Goal: Communication & Community: Participate in discussion

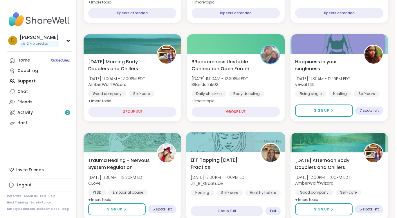
scroll to position [333, 0]
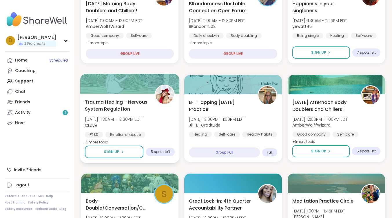
click at [118, 104] on span "Trauma Healing - Nervous System Regulation" at bounding box center [116, 105] width 63 height 14
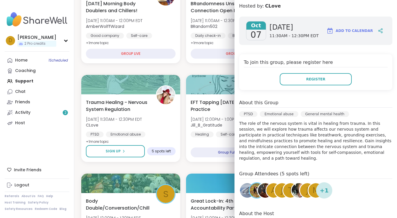
scroll to position [87, 0]
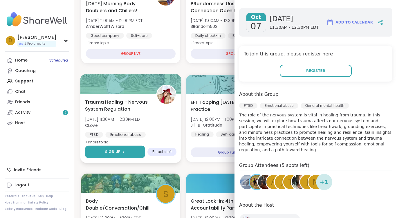
click at [131, 148] on button "Sign Up" at bounding box center [115, 152] width 60 height 12
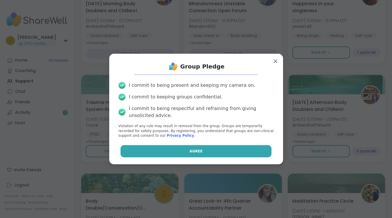
click at [190, 152] on span "Agree" at bounding box center [196, 150] width 13 height 5
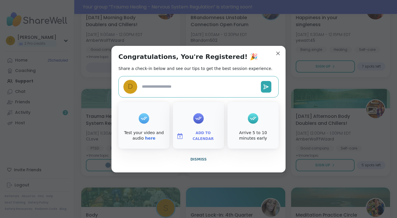
scroll to position [347, 0]
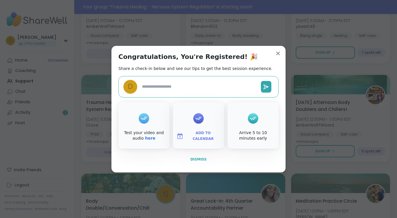
click at [192, 158] on span "Dismiss" at bounding box center [198, 159] width 16 height 4
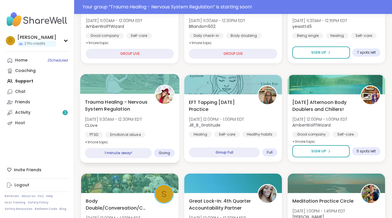
click at [111, 101] on span "Trauma Healing - Nervous System Regulation" at bounding box center [116, 105] width 63 height 14
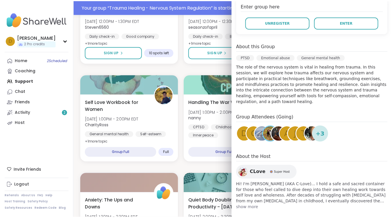
scroll to position [136, 0]
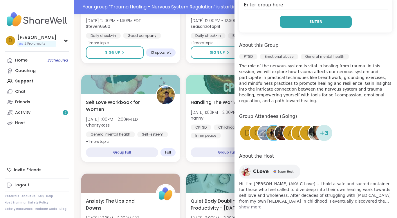
click at [304, 24] on button "Enter" at bounding box center [315, 22] width 72 height 12
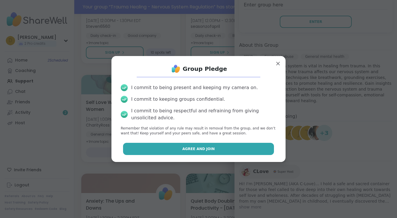
click at [185, 150] on span "Agree and Join" at bounding box center [198, 148] width 32 height 5
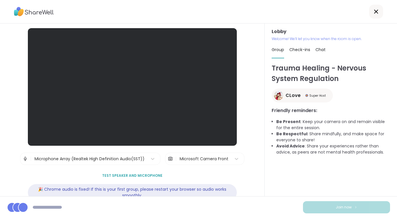
scroll to position [16, 0]
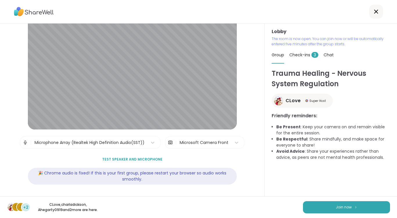
click at [293, 54] on span "Check-ins 3" at bounding box center [303, 55] width 29 height 6
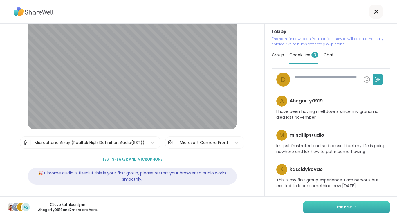
click at [319, 208] on button "Join now" at bounding box center [346, 207] width 87 height 12
type textarea "*"
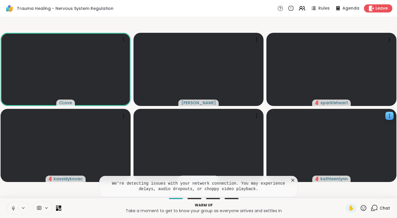
click at [291, 181] on icon at bounding box center [293, 180] width 6 height 6
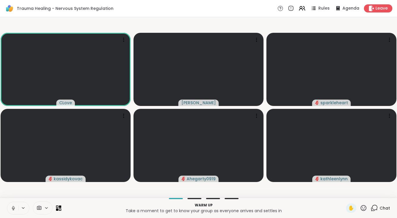
click at [45, 206] on icon at bounding box center [46, 207] width 5 height 5
click at [14, 206] on icon at bounding box center [13, 207] width 5 height 5
click at [46, 210] on div at bounding box center [43, 207] width 20 height 13
click at [45, 209] on icon at bounding box center [46, 207] width 5 height 5
click at [56, 189] on icon at bounding box center [54, 186] width 5 height 5
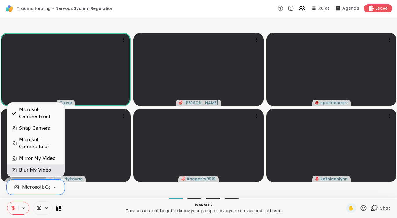
click at [36, 170] on div "Blur My Video" at bounding box center [35, 169] width 32 height 7
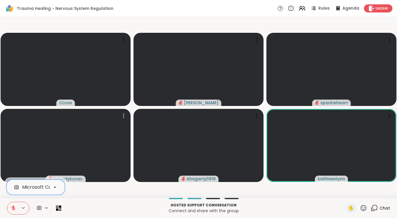
click at [92, 183] on video-player-container "CLove Donald sparkleheart kassidykovac Ahegarty0919 kathleenlynn" at bounding box center [198, 107] width 390 height 176
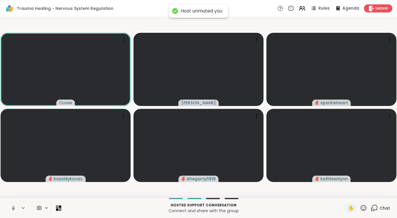
click at [15, 209] on icon at bounding box center [13, 207] width 5 height 5
click at [13, 208] on icon at bounding box center [13, 208] width 4 height 4
click at [13, 209] on icon at bounding box center [13, 207] width 5 height 5
click at [14, 208] on icon at bounding box center [13, 207] width 5 height 5
click at [210, 70] on video at bounding box center [198, 69] width 130 height 73
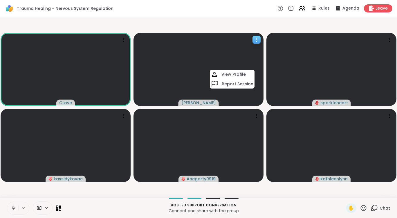
click at [210, 70] on video at bounding box center [198, 69] width 130 height 73
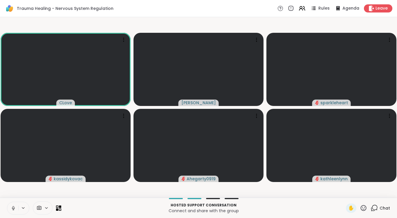
click at [14, 210] on button at bounding box center [12, 208] width 11 height 12
click at [57, 210] on icon at bounding box center [57, 209] width 3 height 3
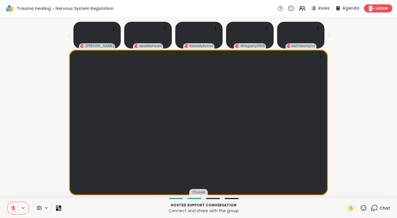
click at [370, 207] on icon at bounding box center [373, 207] width 7 height 7
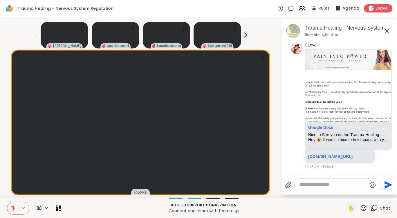
scroll to position [1287, 0]
click at [57, 206] on icon at bounding box center [59, 208] width 6 height 6
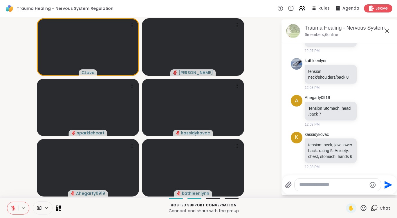
scroll to position [1642, 0]
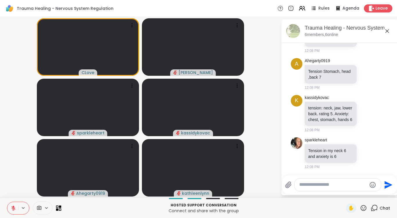
click at [323, 188] on div at bounding box center [337, 184] width 86 height 12
click at [326, 183] on textarea "Type your message" at bounding box center [333, 184] width 68 height 6
type textarea "**********"
click at [349, 185] on textarea "**********" at bounding box center [333, 184] width 68 height 6
click at [389, 185] on icon "Send" at bounding box center [388, 184] width 9 height 9
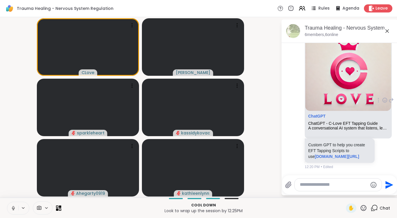
scroll to position [2060, 0]
click at [13, 209] on icon at bounding box center [13, 209] width 0 height 1
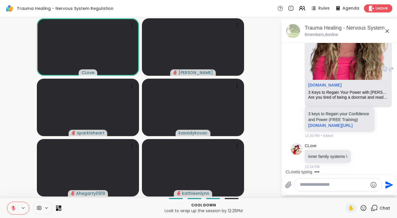
scroll to position [2245, 0]
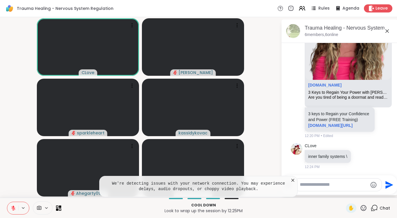
click at [292, 181] on icon at bounding box center [293, 180] width 6 height 6
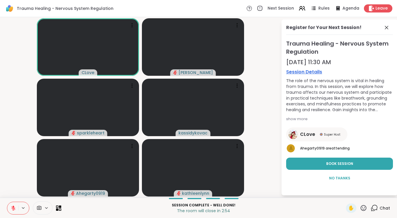
click at [339, 179] on span "No Thanks" at bounding box center [339, 177] width 21 height 5
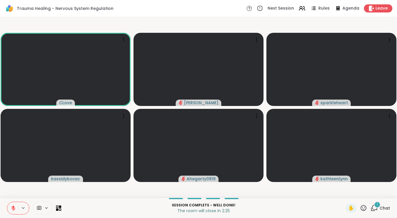
click at [372, 206] on icon at bounding box center [375, 207] width 6 height 5
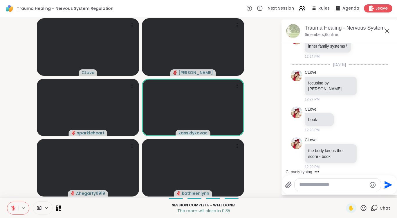
scroll to position [2355, 0]
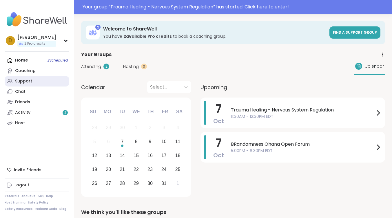
click at [26, 81] on div "Support" at bounding box center [23, 81] width 17 height 6
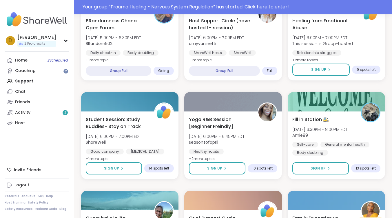
scroll to position [754, 0]
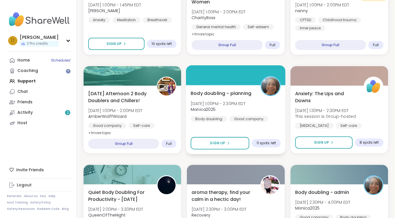
scroll to position [220, 0]
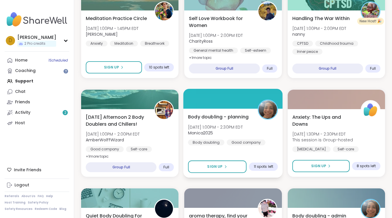
click at [224, 115] on span "Body doubling - planning" at bounding box center [218, 116] width 61 height 7
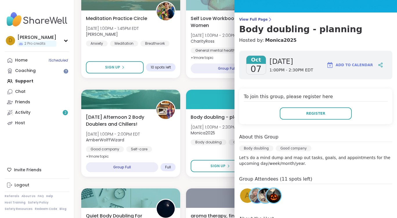
scroll to position [73, 0]
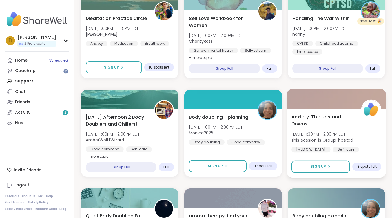
click at [315, 115] on span "Anxiety: The Ups and Downs" at bounding box center [323, 120] width 63 height 14
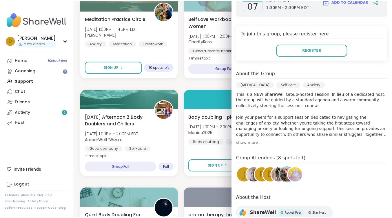
scroll to position [70, 0]
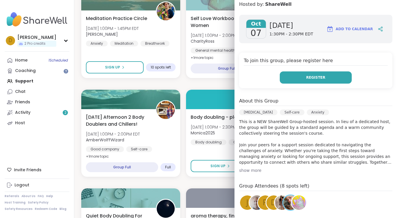
click at [306, 76] on span "Register" at bounding box center [315, 77] width 19 height 5
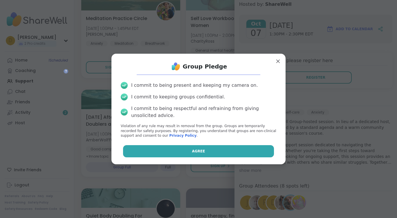
click at [214, 155] on button "Agree" at bounding box center [198, 151] width 151 height 12
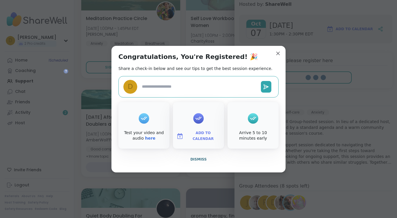
type textarea "*"
click at [205, 157] on button "Dismiss" at bounding box center [198, 159] width 160 height 12
